Goal: Information Seeking & Learning: Compare options

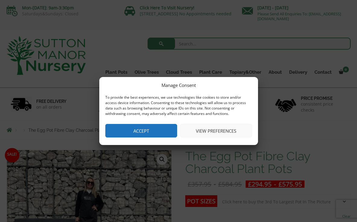
click at [212, 129] on button "View preferences" at bounding box center [216, 131] width 72 height 14
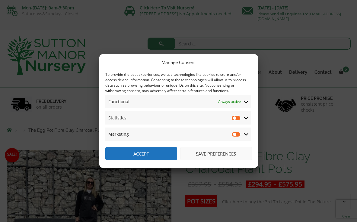
click at [223, 118] on span "Statistics Statistics" at bounding box center [178, 118] width 146 height 13
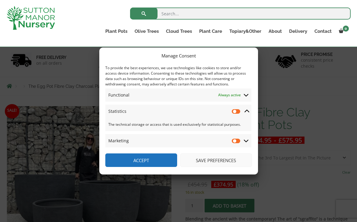
scroll to position [33, 0]
click at [238, 111] on input "Statistics" at bounding box center [235, 111] width 9 height 6
click at [233, 112] on input "Statistics" at bounding box center [235, 111] width 9 height 6
checkbox input "false"
click at [189, 140] on span "Marketing Marketing" at bounding box center [178, 140] width 146 height 13
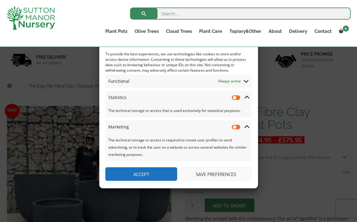
click at [203, 174] on button "Save preferences" at bounding box center [216, 175] width 72 height 14
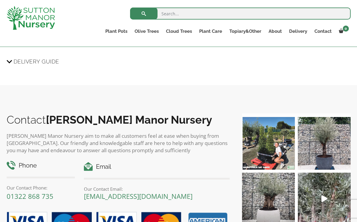
scroll to position [947, 0]
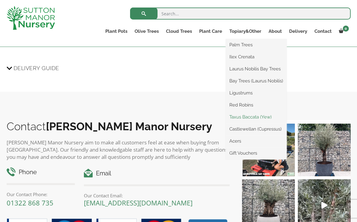
click at [262, 118] on link "Taxus Baccata (Yew)" at bounding box center [255, 117] width 61 height 9
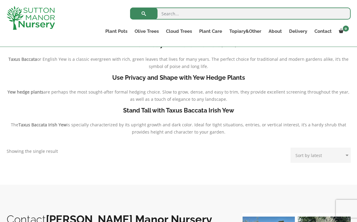
scroll to position [139, 0]
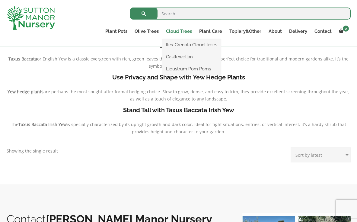
click at [182, 32] on link "Cloud Trees" at bounding box center [178, 31] width 33 height 8
click at [181, 44] on link "Ilex Crenata Cloud Trees" at bounding box center [191, 44] width 58 height 9
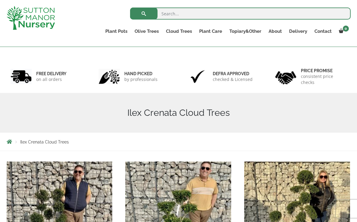
scroll to position [13, 0]
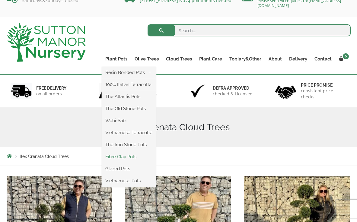
click at [113, 158] on link "Fibre Clay Pots" at bounding box center [129, 156] width 54 height 9
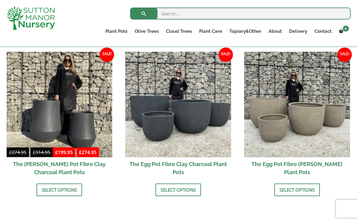
scroll to position [193, 0]
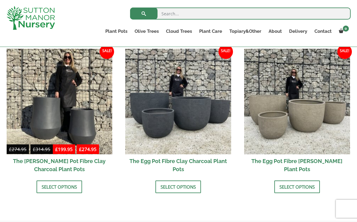
click at [194, 163] on h2 "The Egg Pot Fibre Clay Charcoal Plant Pots" at bounding box center [178, 166] width 106 height 22
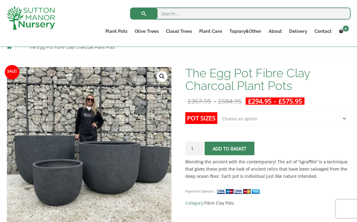
scroll to position [75, 0]
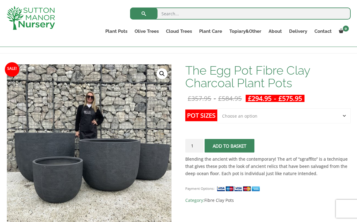
click at [290, 126] on td "Choose an option Click here to buy the 5th To Largest Pot In The Picture Click …" at bounding box center [283, 121] width 133 height 27
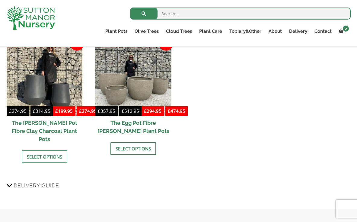
scroll to position [852, 0]
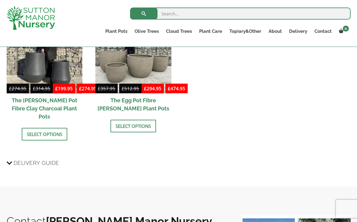
click at [54, 104] on h2 "The [PERSON_NAME] Pot Fibre Clay Charcoal Plant Pots" at bounding box center [45, 109] width 76 height 30
click at [226, 158] on h3 "Delivery Guide" at bounding box center [179, 163] width 344 height 11
click at [0, 0] on input "Delivery Guide" at bounding box center [0, 0] width 0 height 0
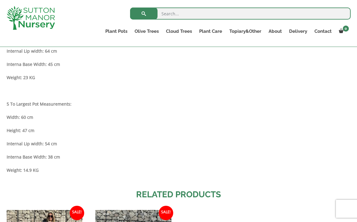
scroll to position [688, 0]
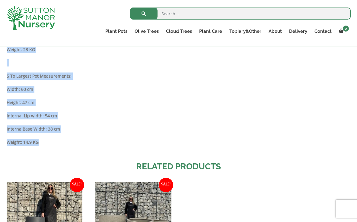
drag, startPoint x: 7, startPoint y: 61, endPoint x: 87, endPoint y: 147, distance: 117.9
copy div "Pot dimensions/measurements: Largest Pot Measurements: Width: 100 cm Height: 81…"
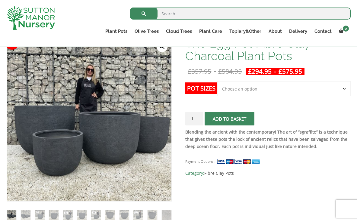
scroll to position [101, 0]
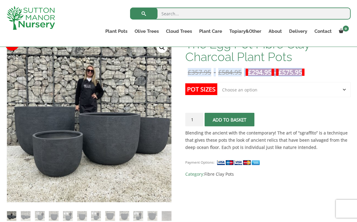
drag, startPoint x: 187, startPoint y: 69, endPoint x: 321, endPoint y: 73, distance: 133.9
click at [321, 73] on p "£ 357.95 - £ 584.95 £ 294.95 - £ 575.95" at bounding box center [267, 72] width 165 height 7
copy p "£ 357.95 - £ 584.95 £ 294.95 - £ 575.95"
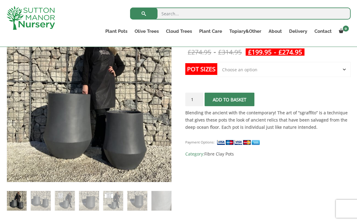
scroll to position [128, 0]
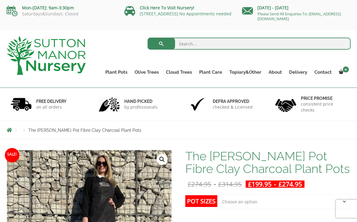
scroll to position [0, 0]
